Goal: Information Seeking & Learning: Learn about a topic

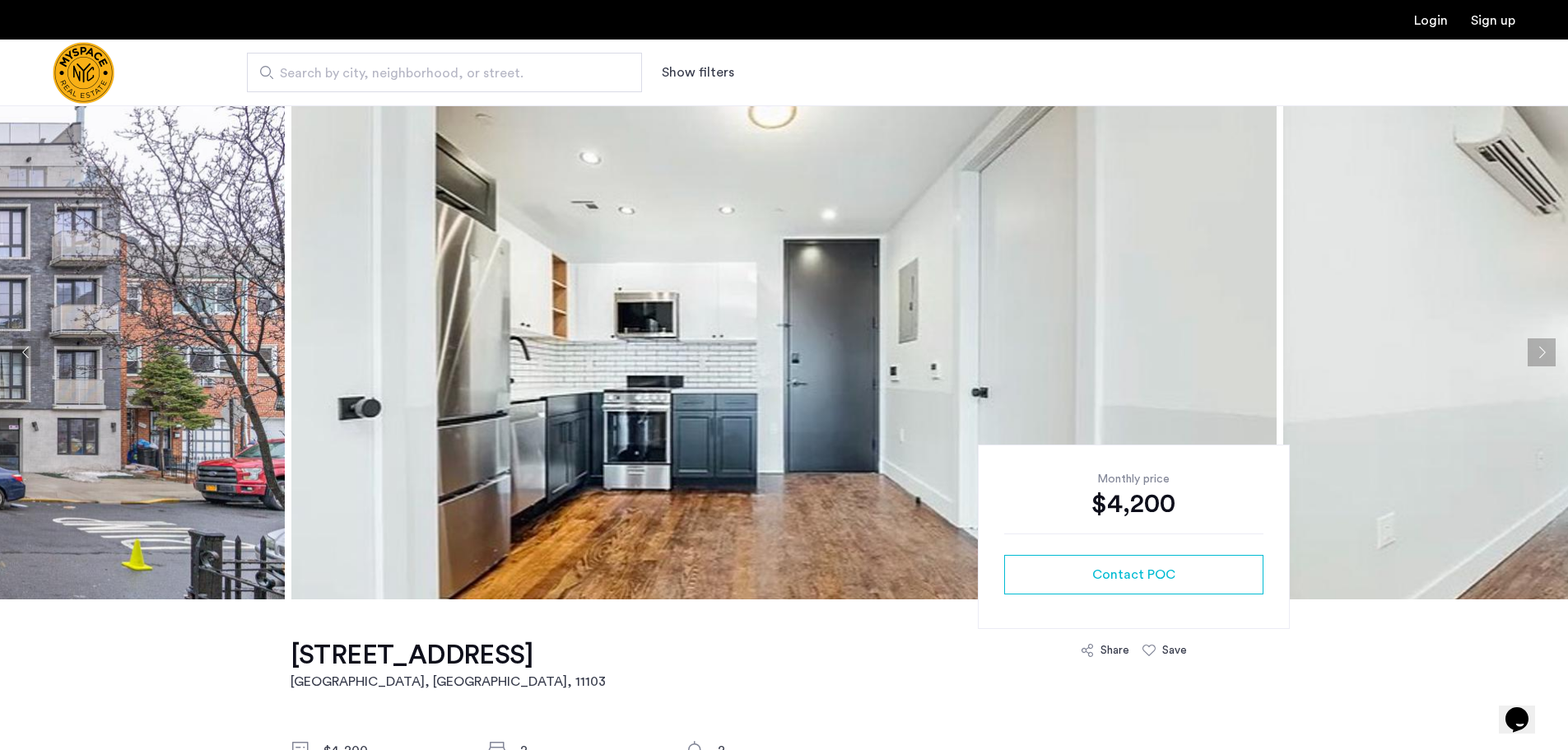
click at [1537, 349] on button "Next apartment" at bounding box center [1542, 352] width 28 height 28
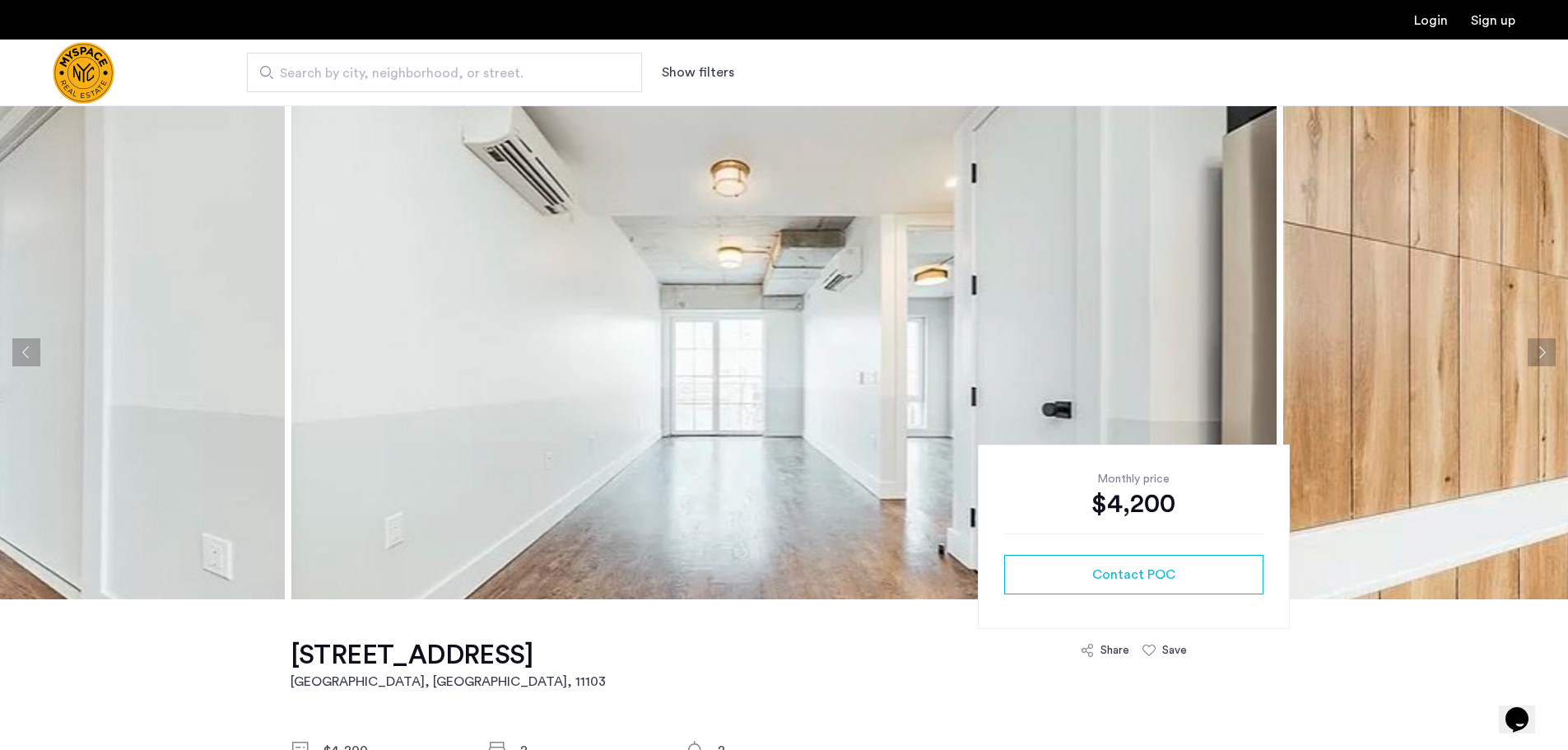
click at [1537, 349] on button "Next apartment" at bounding box center [1542, 352] width 28 height 28
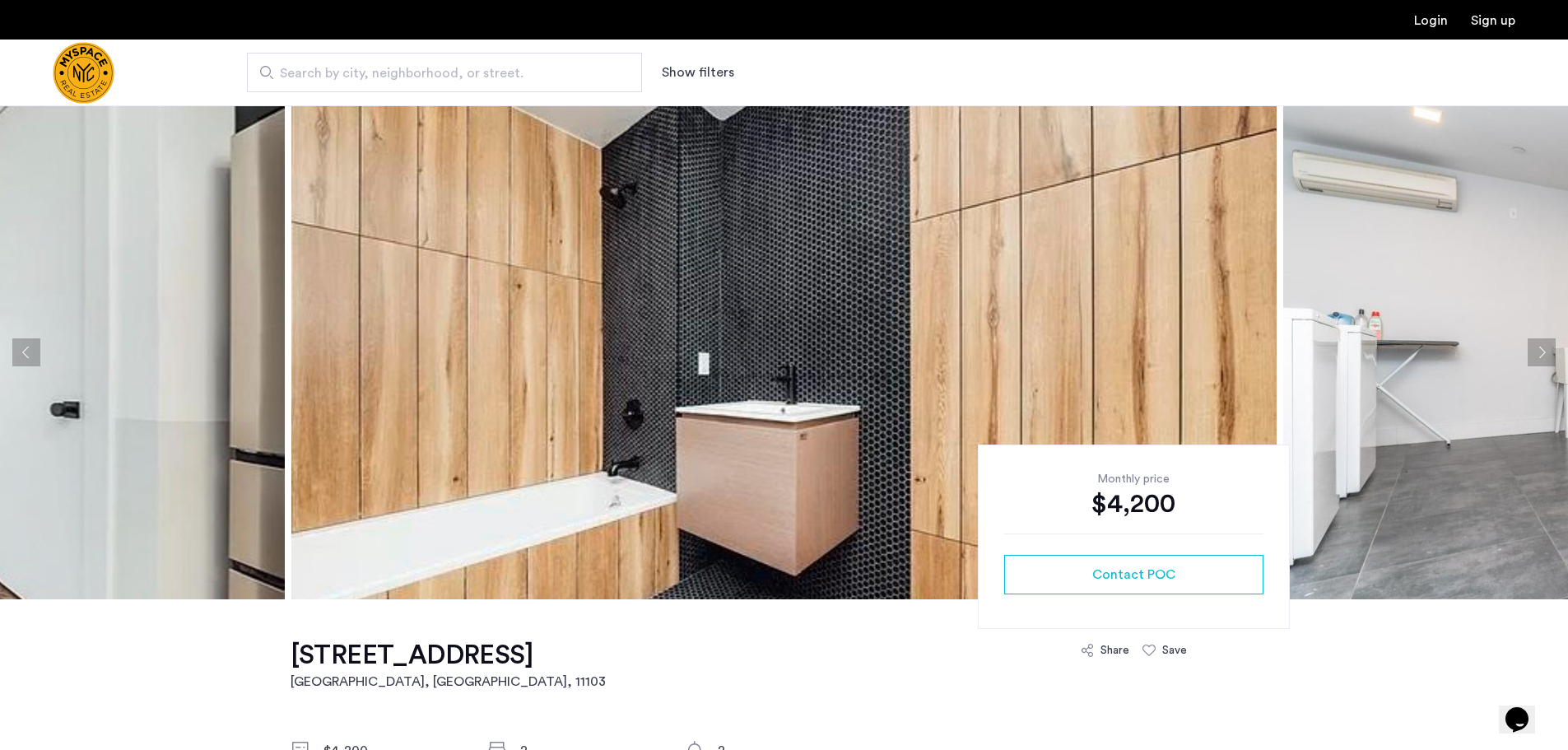
click at [1540, 349] on button "Next apartment" at bounding box center [1542, 352] width 28 height 28
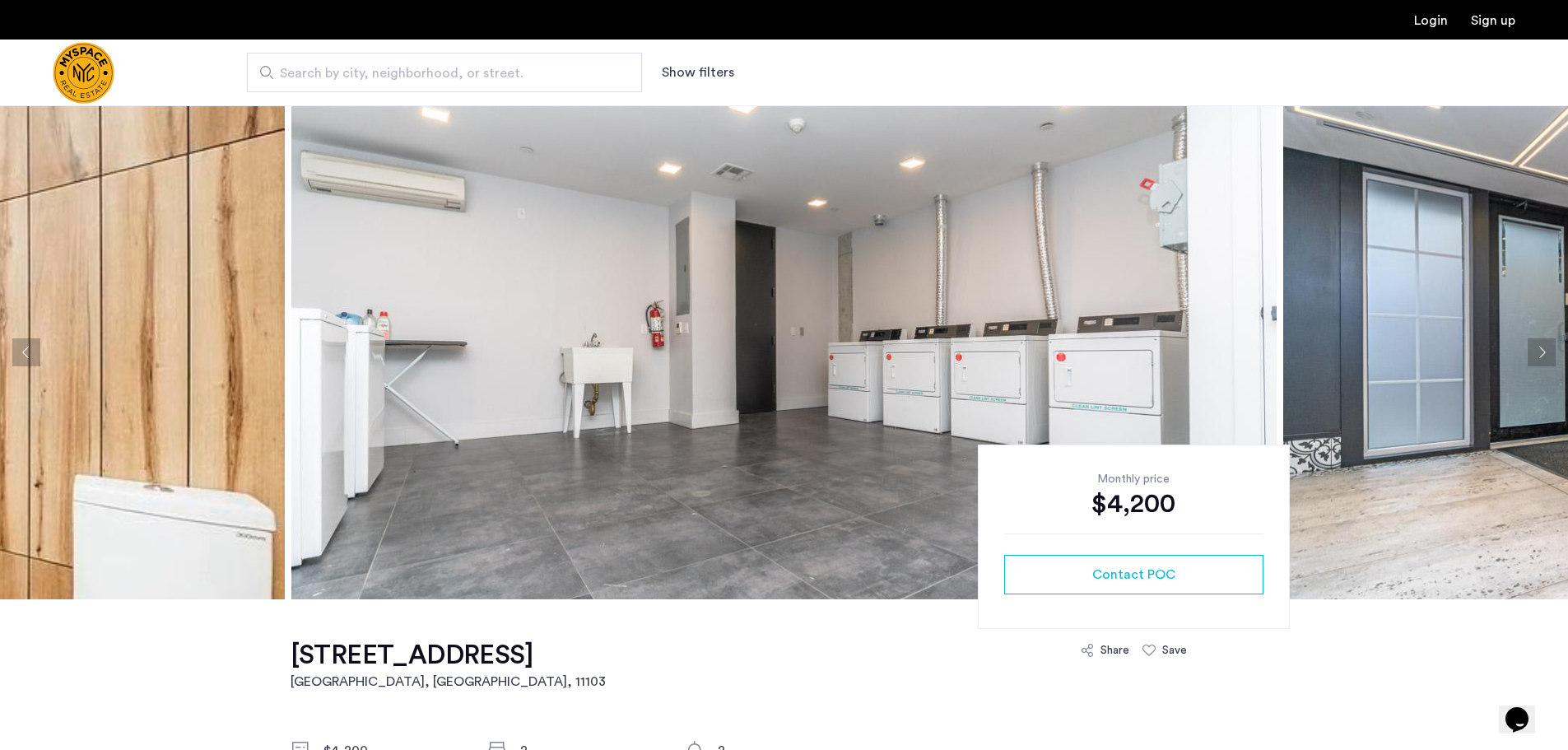
click at [1541, 349] on button "Next apartment" at bounding box center [1542, 352] width 28 height 28
click at [1539, 349] on button "Next apartment" at bounding box center [1542, 352] width 28 height 28
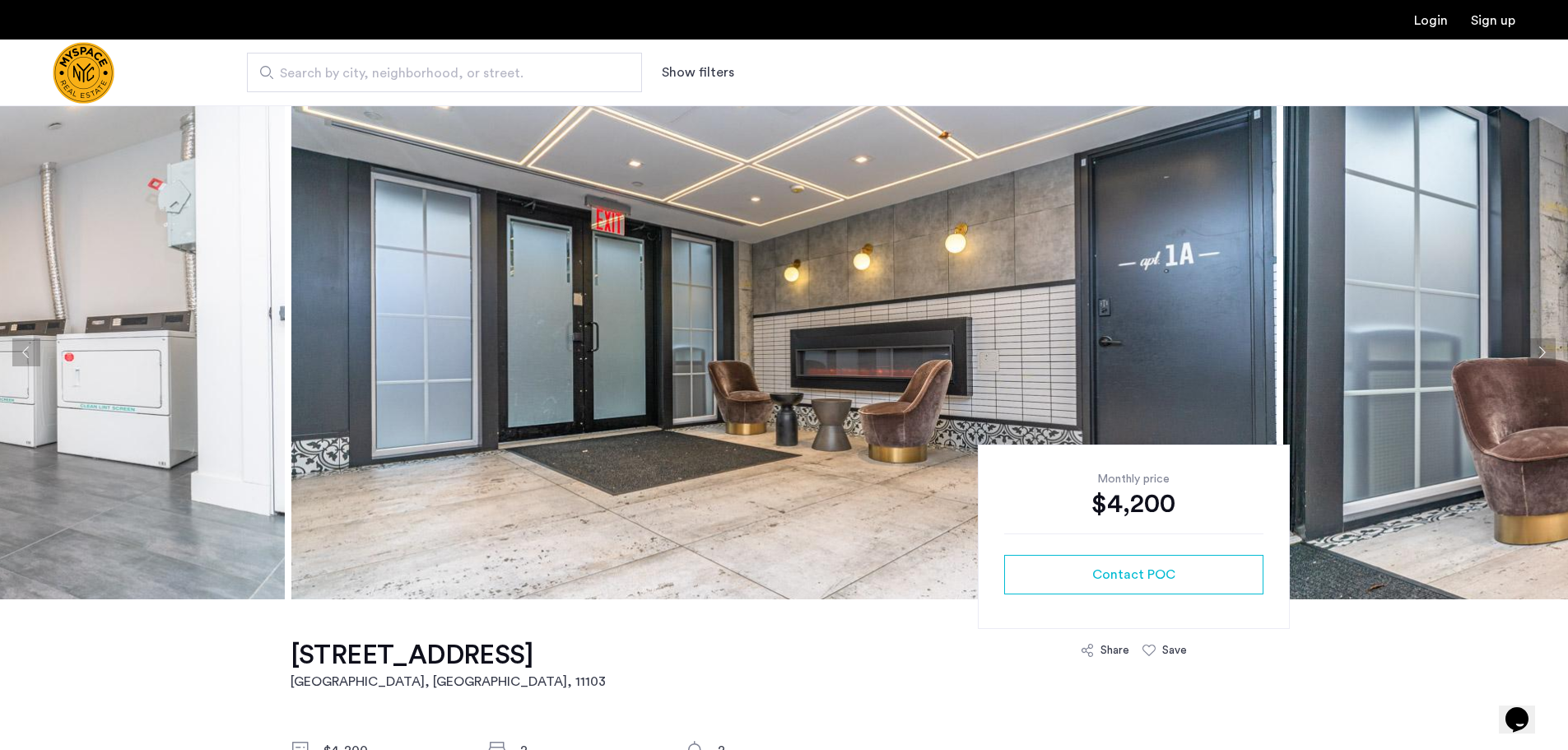
click at [1539, 349] on button "Next apartment" at bounding box center [1542, 352] width 28 height 28
click at [1538, 349] on button "Next apartment" at bounding box center [1542, 352] width 28 height 28
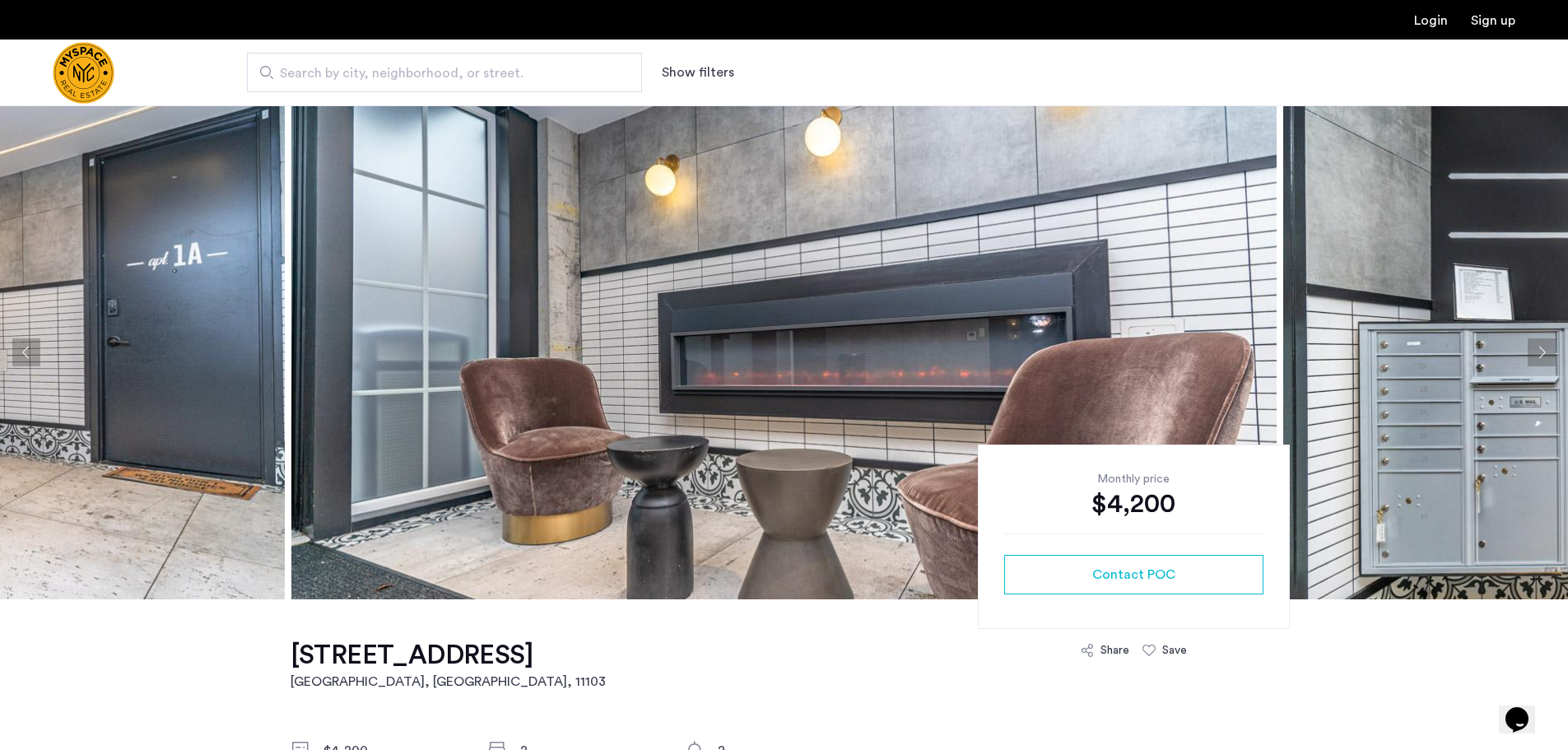
click at [1538, 349] on button "Next apartment" at bounding box center [1542, 352] width 28 height 28
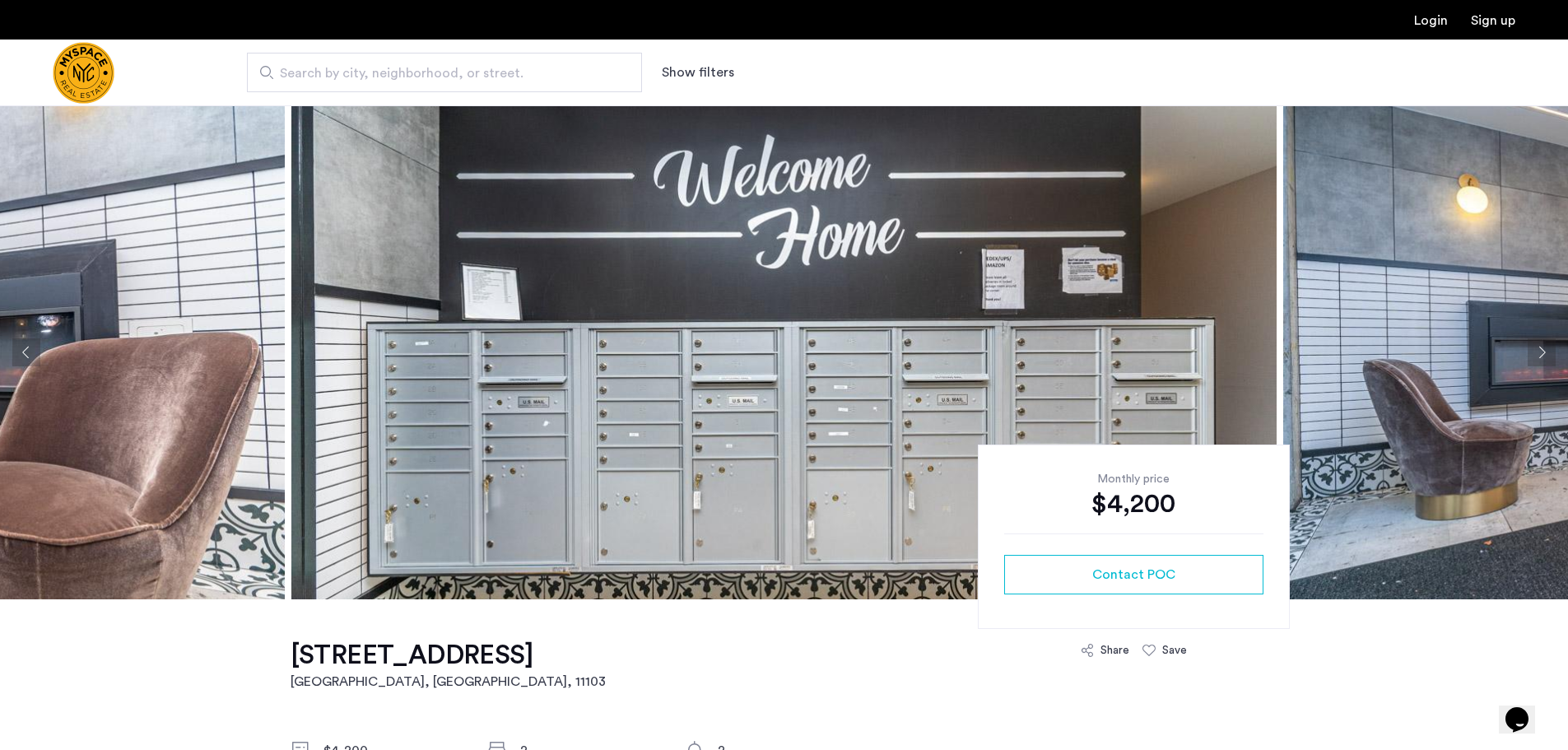
click at [1538, 349] on button "Next apartment" at bounding box center [1542, 352] width 28 height 28
click at [1537, 349] on button "Next apartment" at bounding box center [1542, 352] width 28 height 28
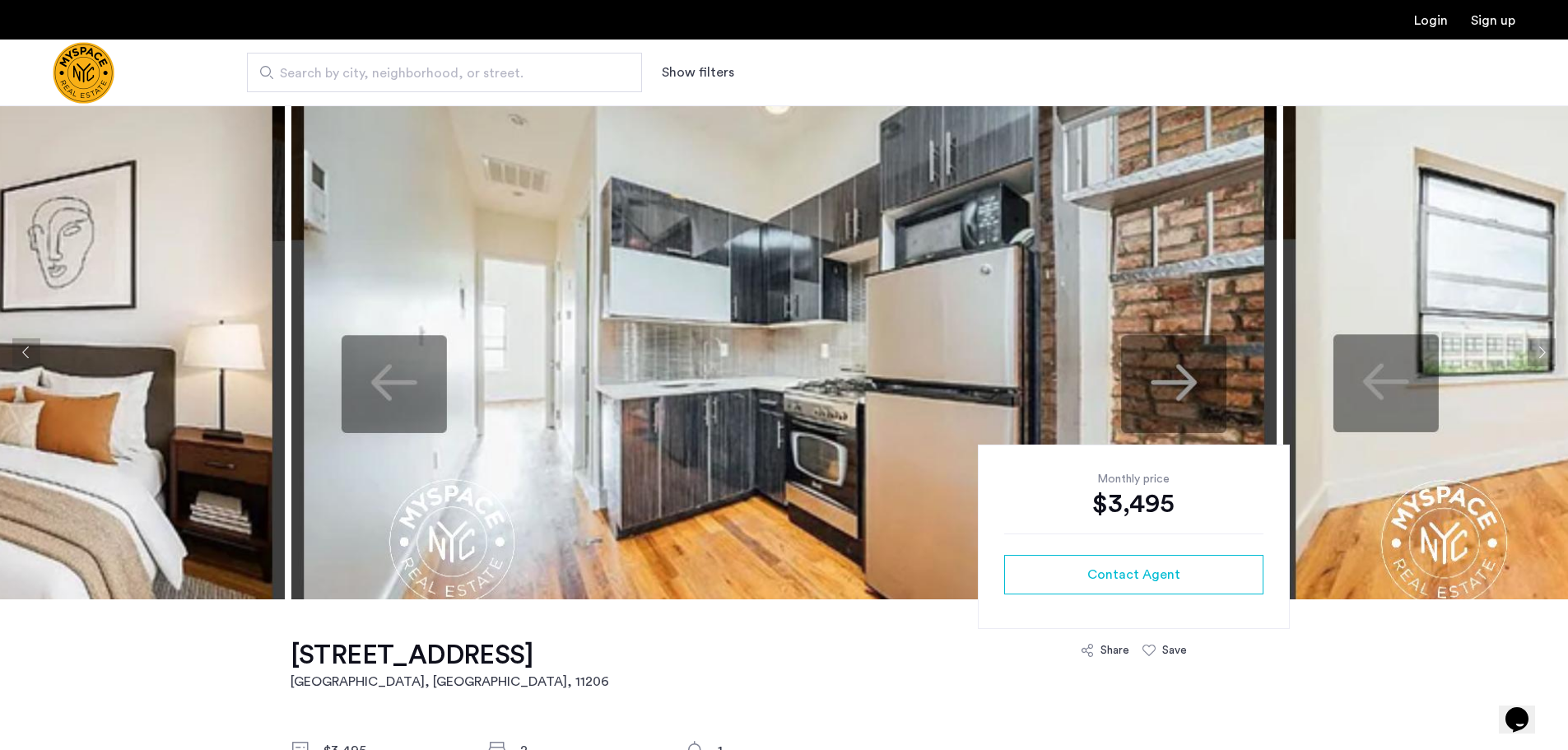
drag, startPoint x: 1535, startPoint y: 350, endPoint x: 1522, endPoint y: 359, distance: 15.8
click at [1535, 350] on button "Next apartment" at bounding box center [1542, 352] width 28 height 28
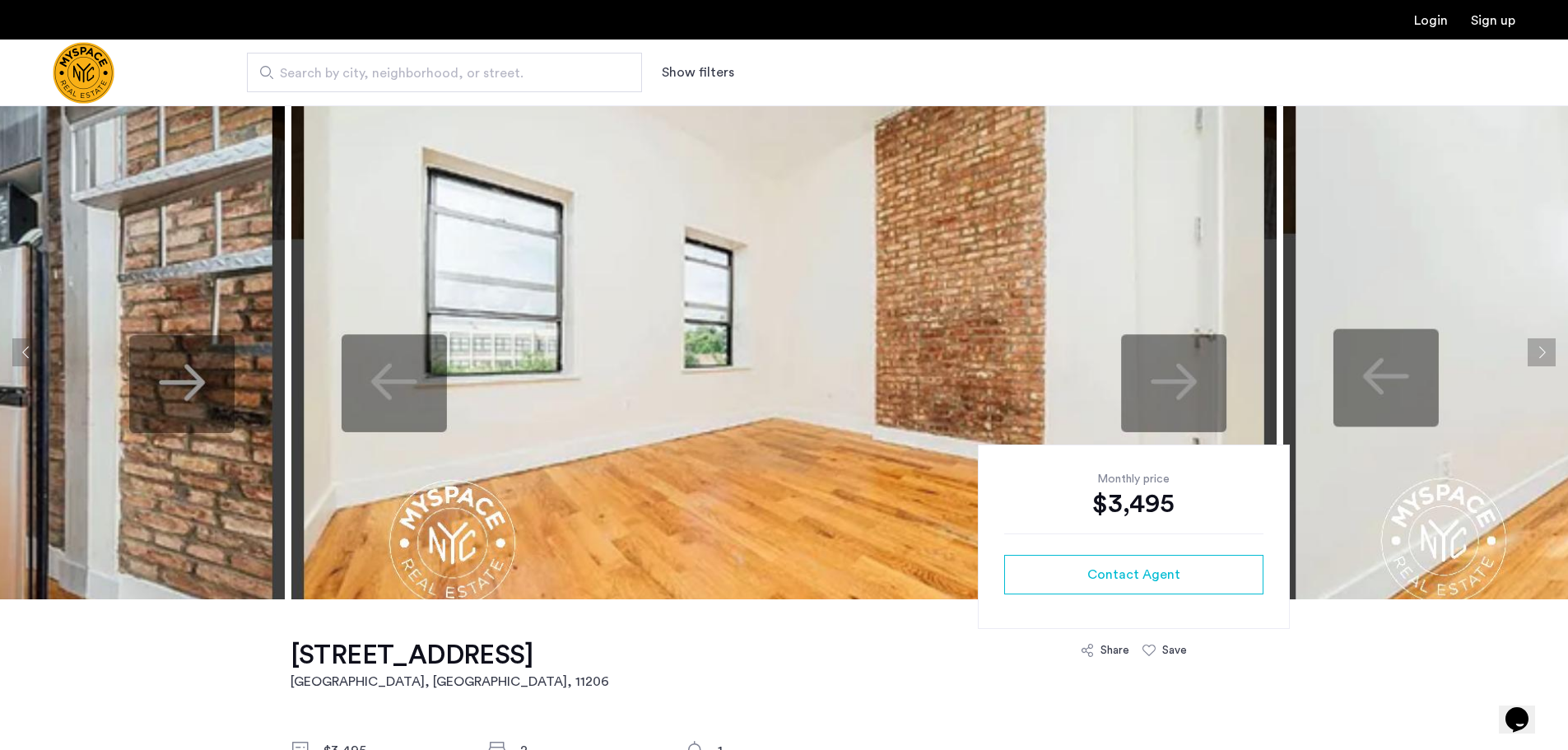
click at [1540, 346] on button "Next apartment" at bounding box center [1542, 352] width 28 height 28
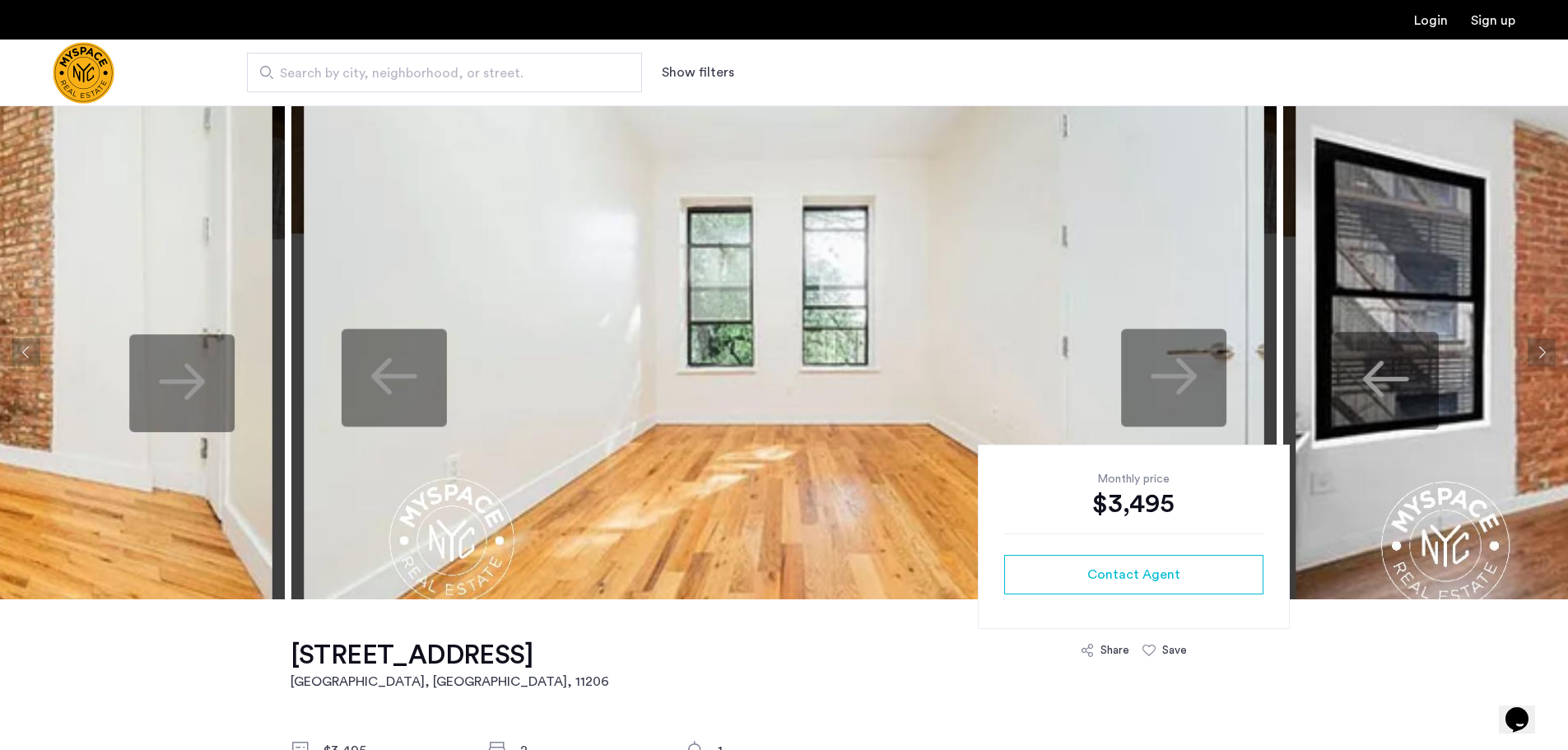
click at [1540, 346] on button "Next apartment" at bounding box center [1542, 352] width 28 height 28
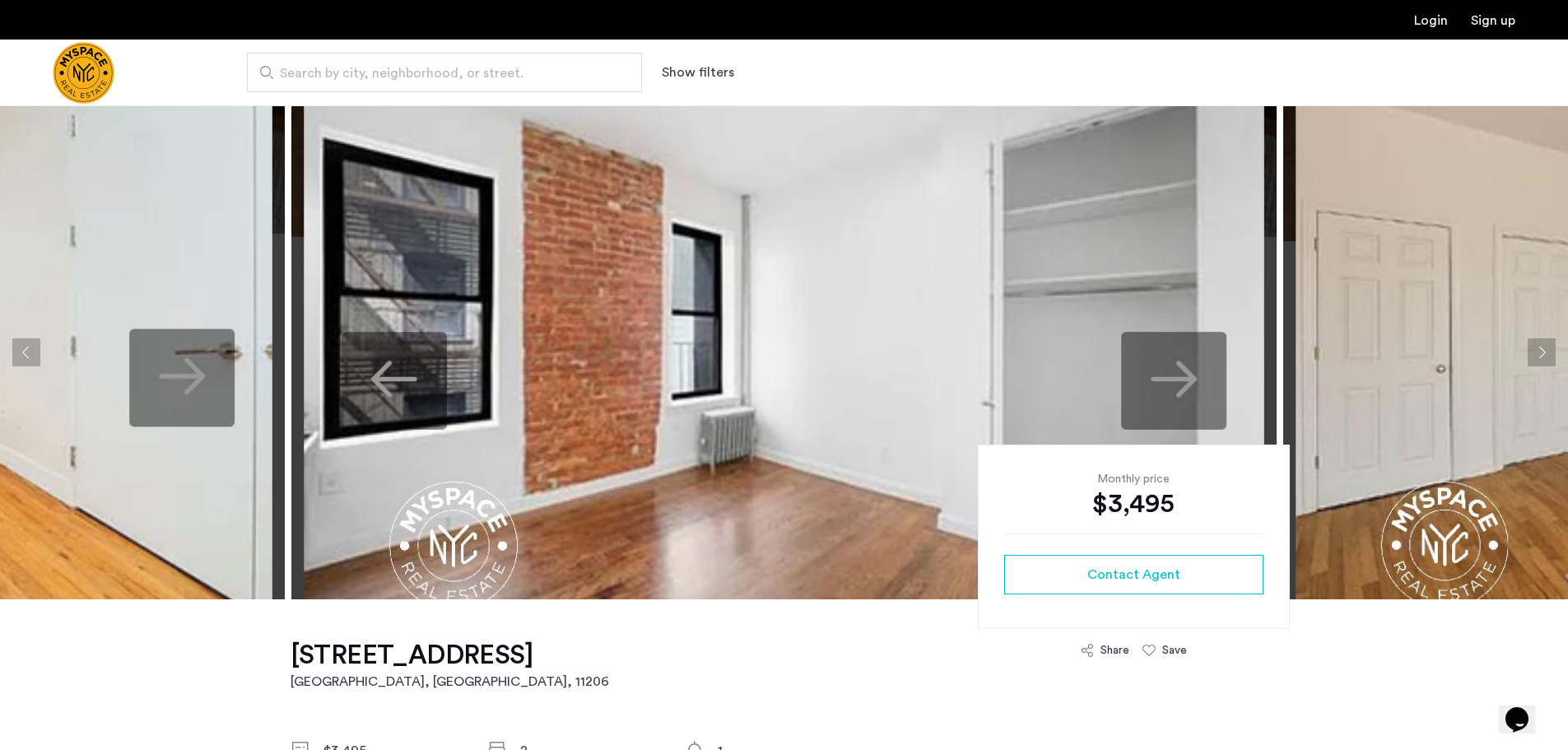
click at [1533, 348] on button "Next apartment" at bounding box center [1542, 352] width 28 height 28
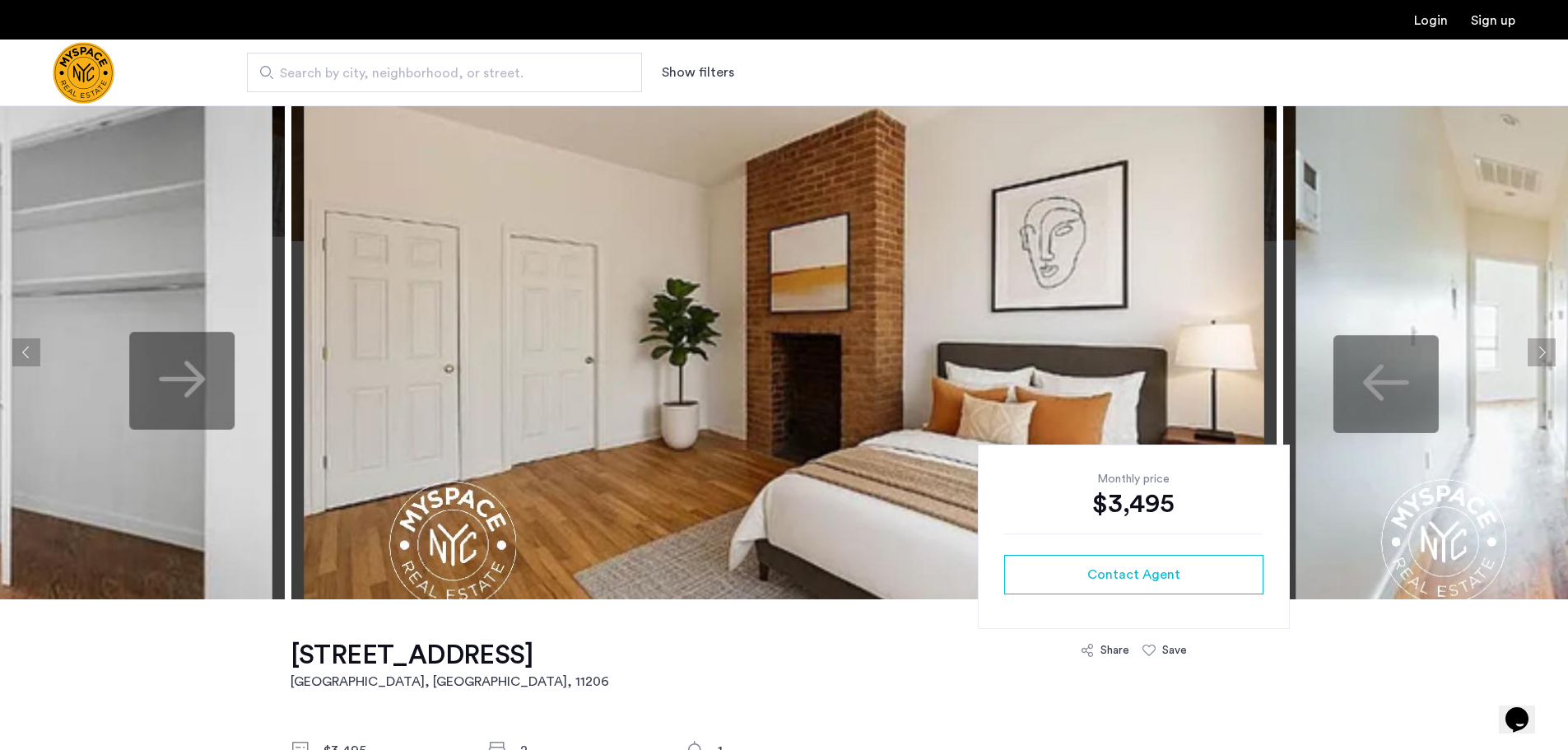
click at [1547, 355] on button "Next apartment" at bounding box center [1542, 352] width 28 height 28
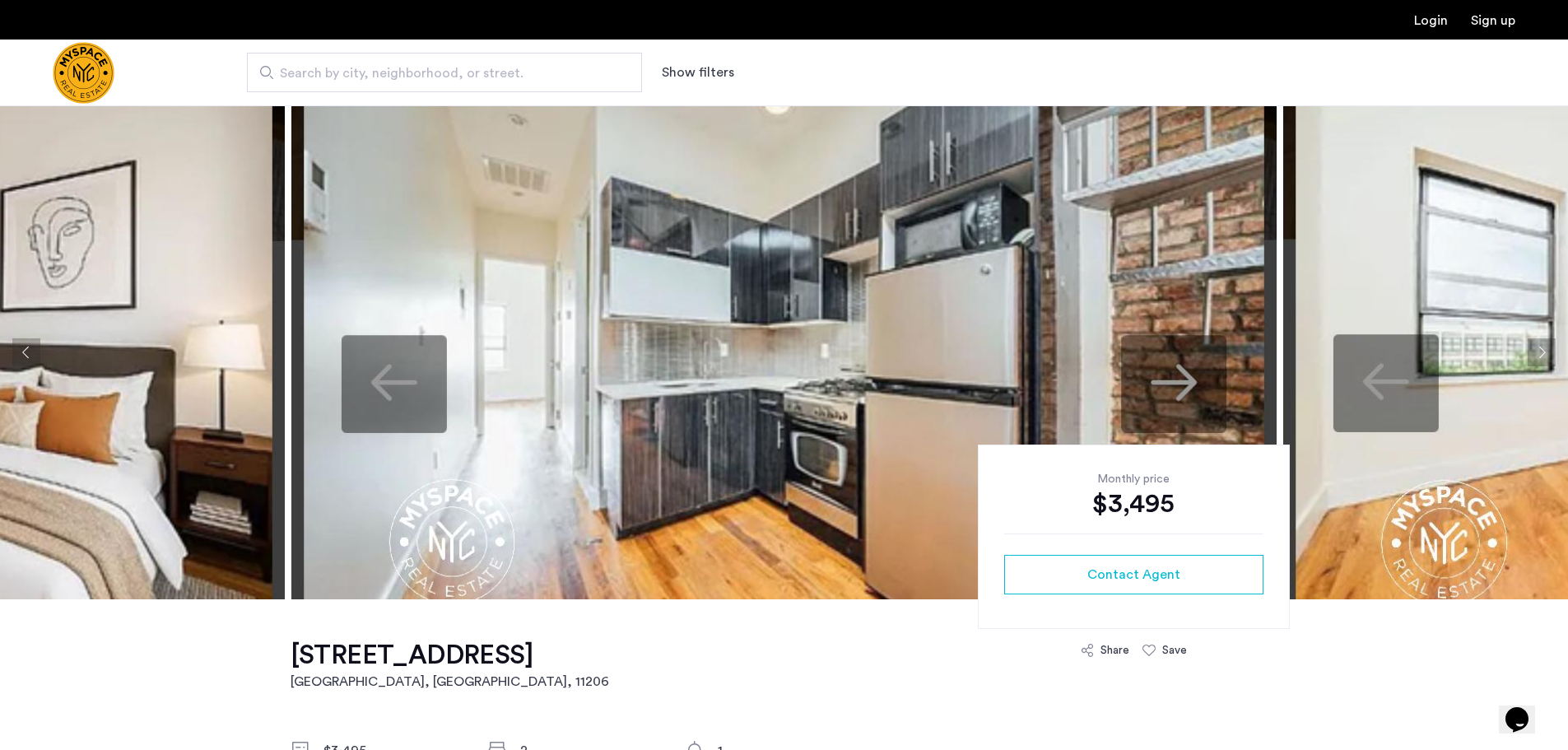
click at [1547, 355] on button "Next apartment" at bounding box center [1542, 352] width 28 height 28
